Goal: Task Accomplishment & Management: Manage account settings

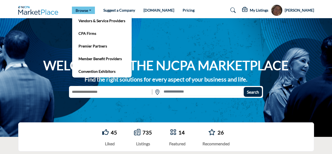
click at [88, 9] on link "Browse" at bounding box center [83, 10] width 23 height 7
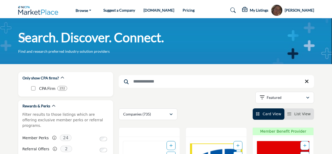
click at [136, 82] on input "Search Keyword" at bounding box center [216, 81] width 195 height 13
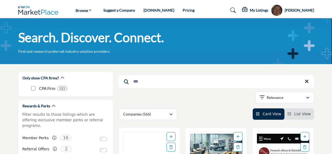
click at [142, 83] on input "***" at bounding box center [216, 81] width 195 height 13
type input "**********"
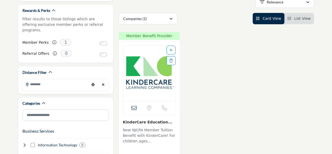
scroll to position [98, 0]
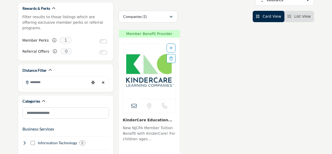
click at [140, 69] on img "Open Listing in new tab" at bounding box center [149, 71] width 52 height 55
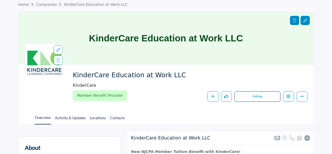
scroll to position [54, 0]
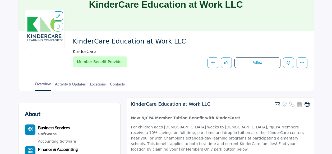
drag, startPoint x: 333, startPoint y: 11, endPoint x: 334, endPoint y: 56, distance: 44.9
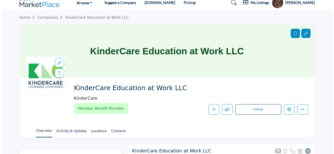
scroll to position [10, 0]
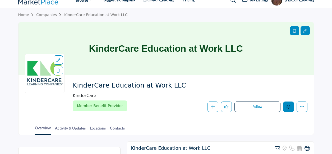
click at [287, 105] on icon "Edit company" at bounding box center [288, 107] width 4 height 4
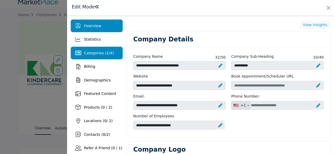
click at [91, 54] on span "Categories ( 2 / 4 )" at bounding box center [99, 53] width 30 height 4
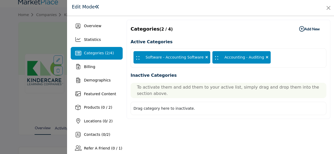
click at [266, 56] on icon at bounding box center [267, 57] width 3 height 4
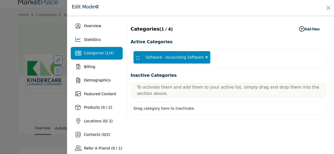
click at [196, 55] on div ":: Software - Accounting Software" at bounding box center [172, 57] width 77 height 13
click at [205, 55] on icon at bounding box center [206, 57] width 3 height 4
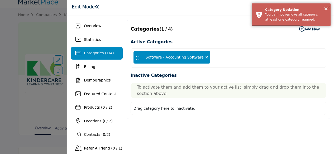
click at [205, 55] on icon at bounding box center [206, 57] width 3 height 4
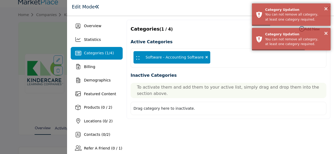
click at [234, 58] on div ":: Software - Accounting Software" at bounding box center [229, 58] width 196 height 20
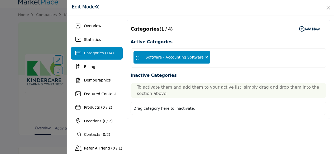
click at [299, 28] on icon "button" at bounding box center [301, 28] width 5 height 5
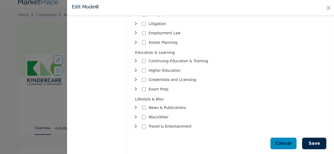
scroll to position [370, 0]
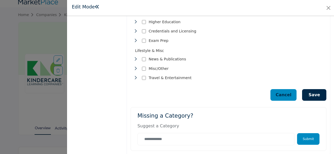
click at [136, 67] on icon "Toggle Category" at bounding box center [135, 69] width 4 height 4
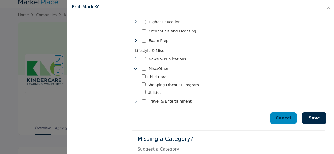
click at [313, 113] on button "Save" at bounding box center [314, 118] width 24 height 12
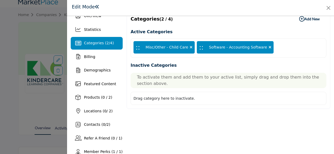
scroll to position [11, 0]
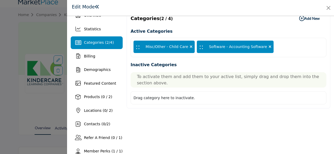
click at [269, 45] on icon at bounding box center [270, 47] width 3 height 4
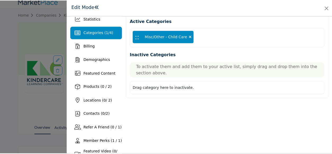
scroll to position [45, 0]
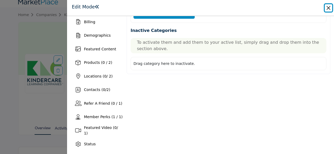
click at [328, 8] on button "Close" at bounding box center [328, 7] width 7 height 7
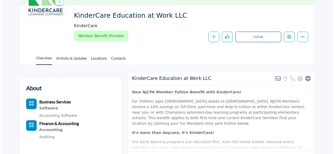
scroll to position [83, 0]
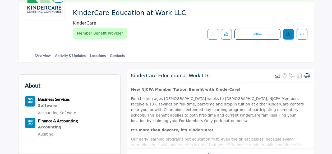
click at [286, 32] on button "Edit company" at bounding box center [288, 34] width 11 height 11
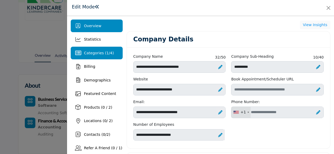
click at [94, 52] on span "Categories ( 1 / 4 )" at bounding box center [99, 53] width 30 height 4
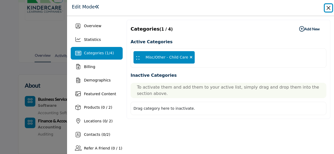
click at [328, 7] on button "Close" at bounding box center [328, 7] width 7 height 7
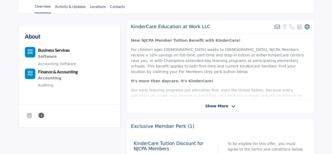
scroll to position [160, 0]
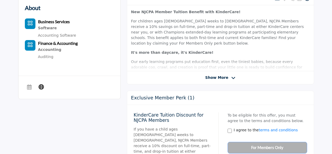
click at [226, 76] on span "Show More" at bounding box center [220, 78] width 30 height 6
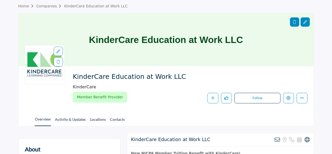
scroll to position [0, 0]
